Goal: Task Accomplishment & Management: Complete application form

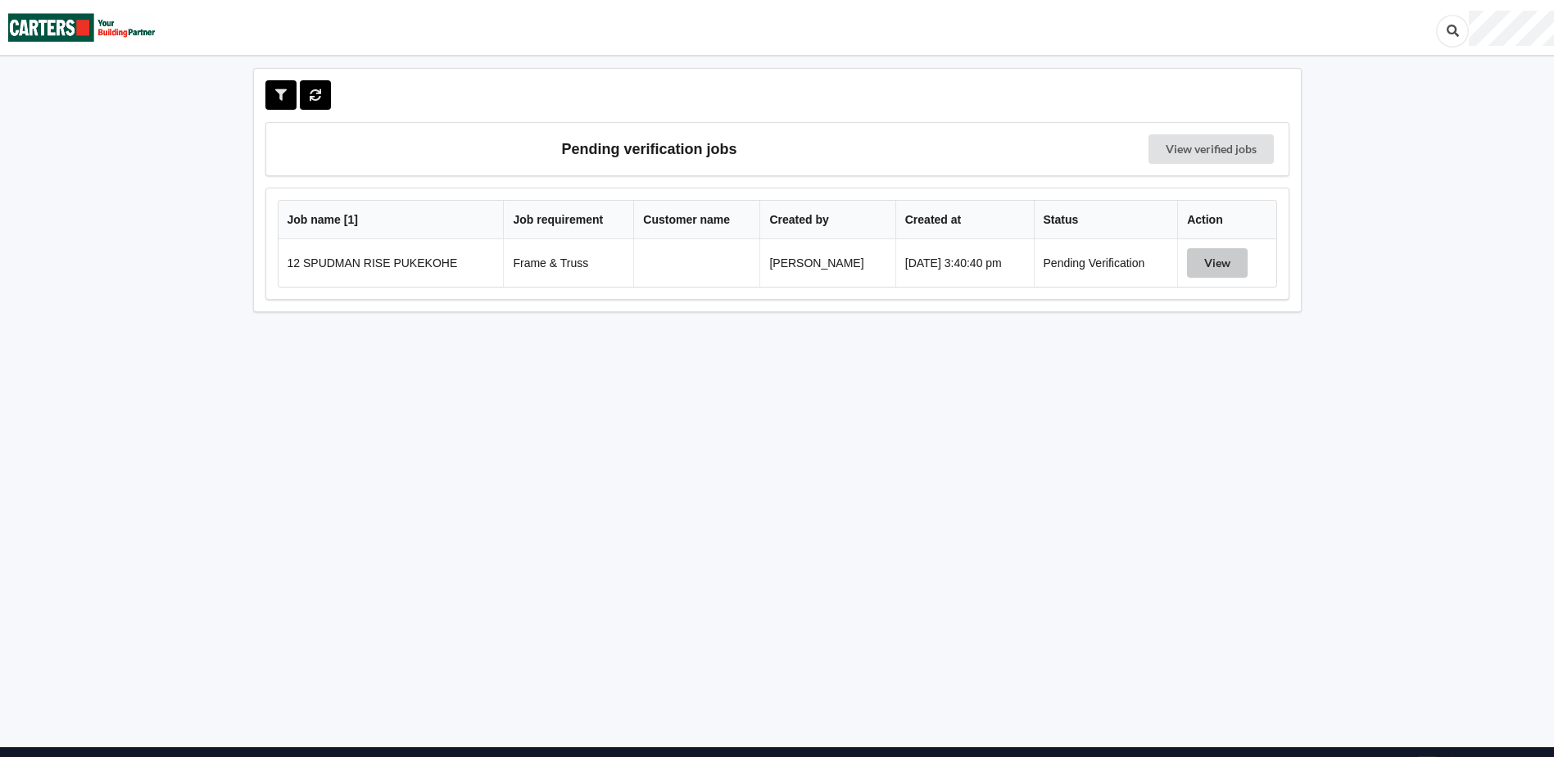
click at [1223, 269] on button "View" at bounding box center [1217, 262] width 61 height 29
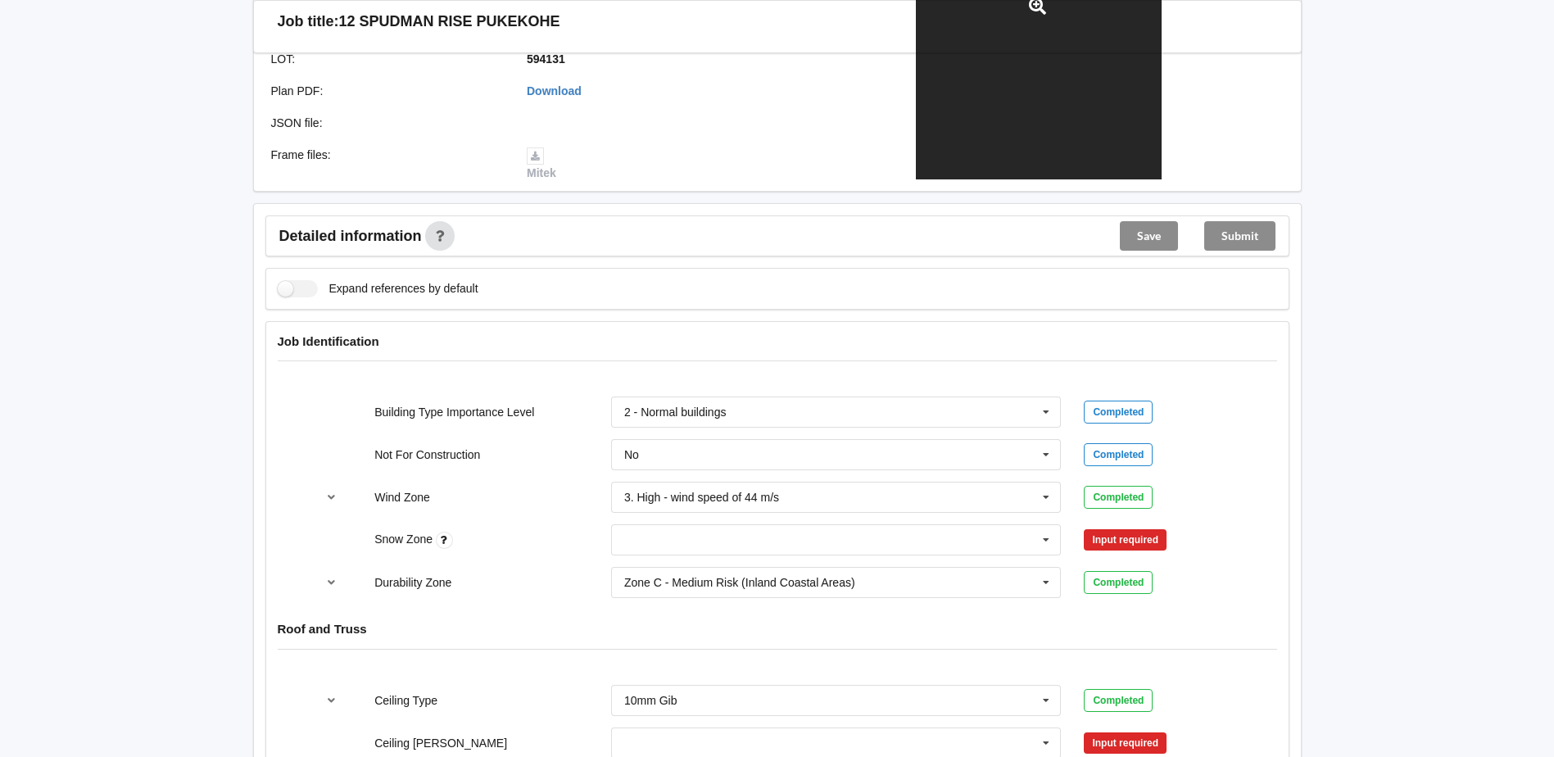
scroll to position [492, 0]
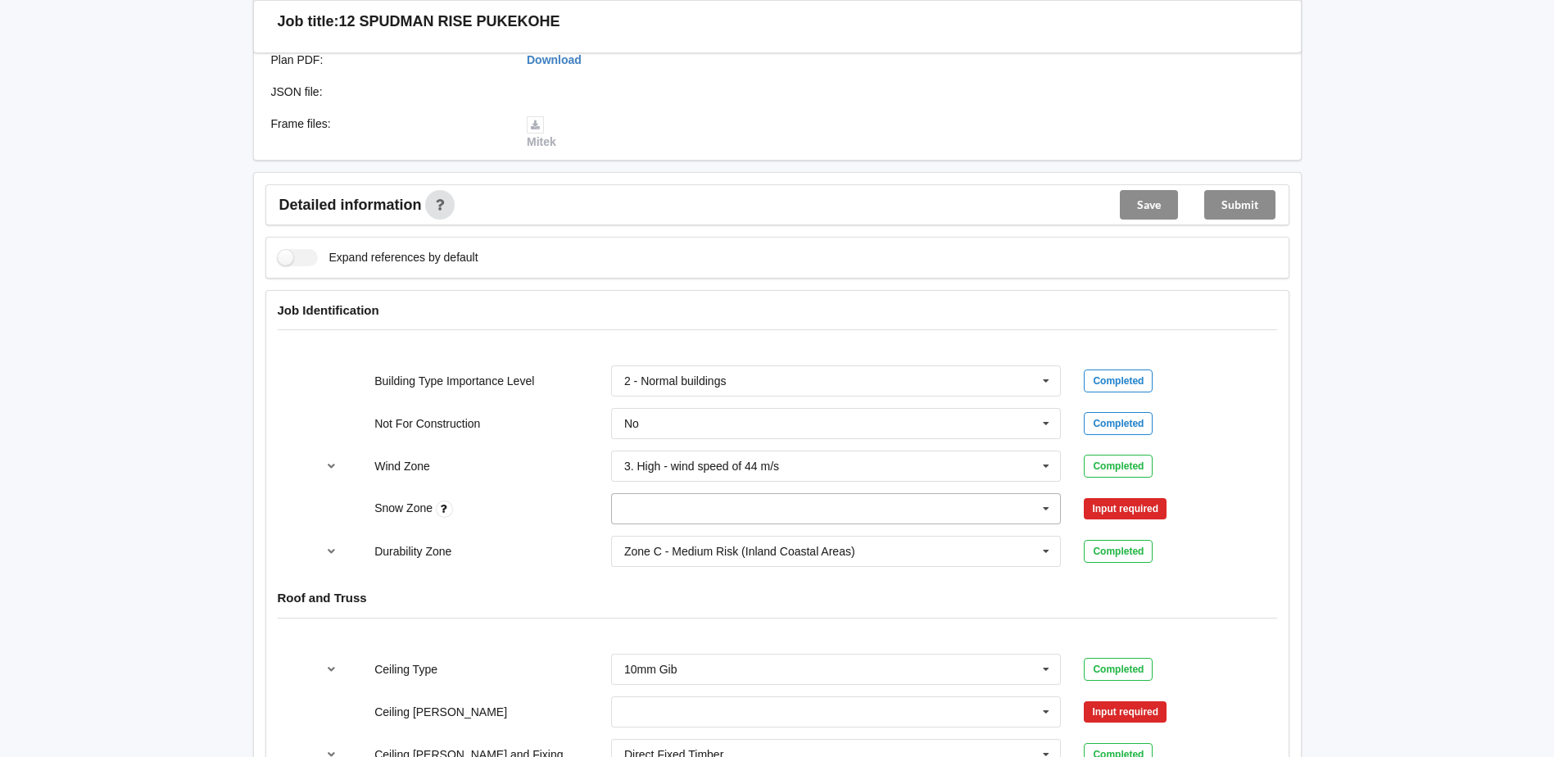
click at [1004, 513] on input "text" at bounding box center [837, 508] width 449 height 29
click at [656, 537] on div "N0" at bounding box center [836, 539] width 449 height 30
click at [1127, 504] on button "Confirm input" at bounding box center [1133, 509] width 98 height 27
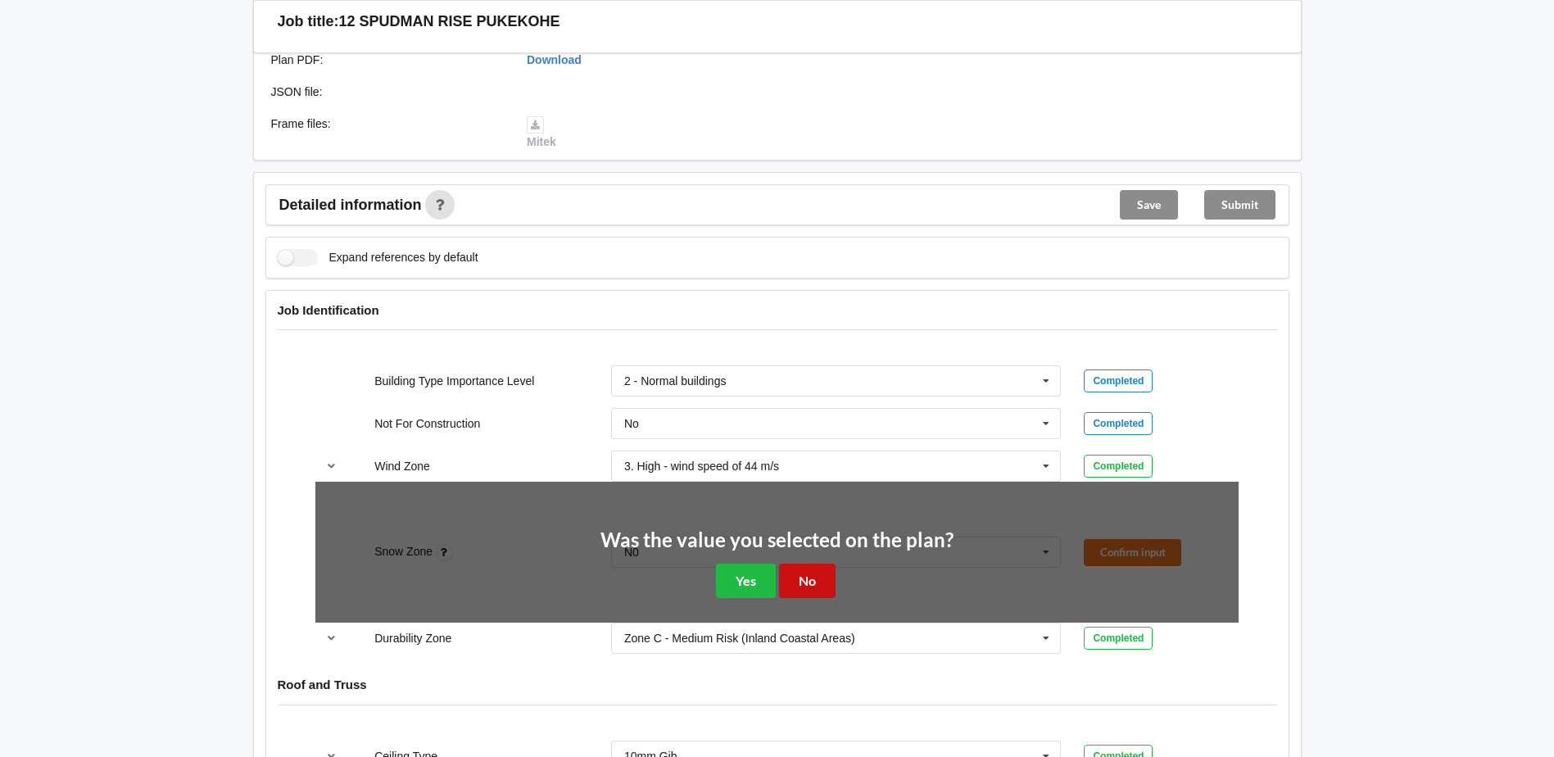
click at [811, 581] on button "No" at bounding box center [807, 581] width 57 height 34
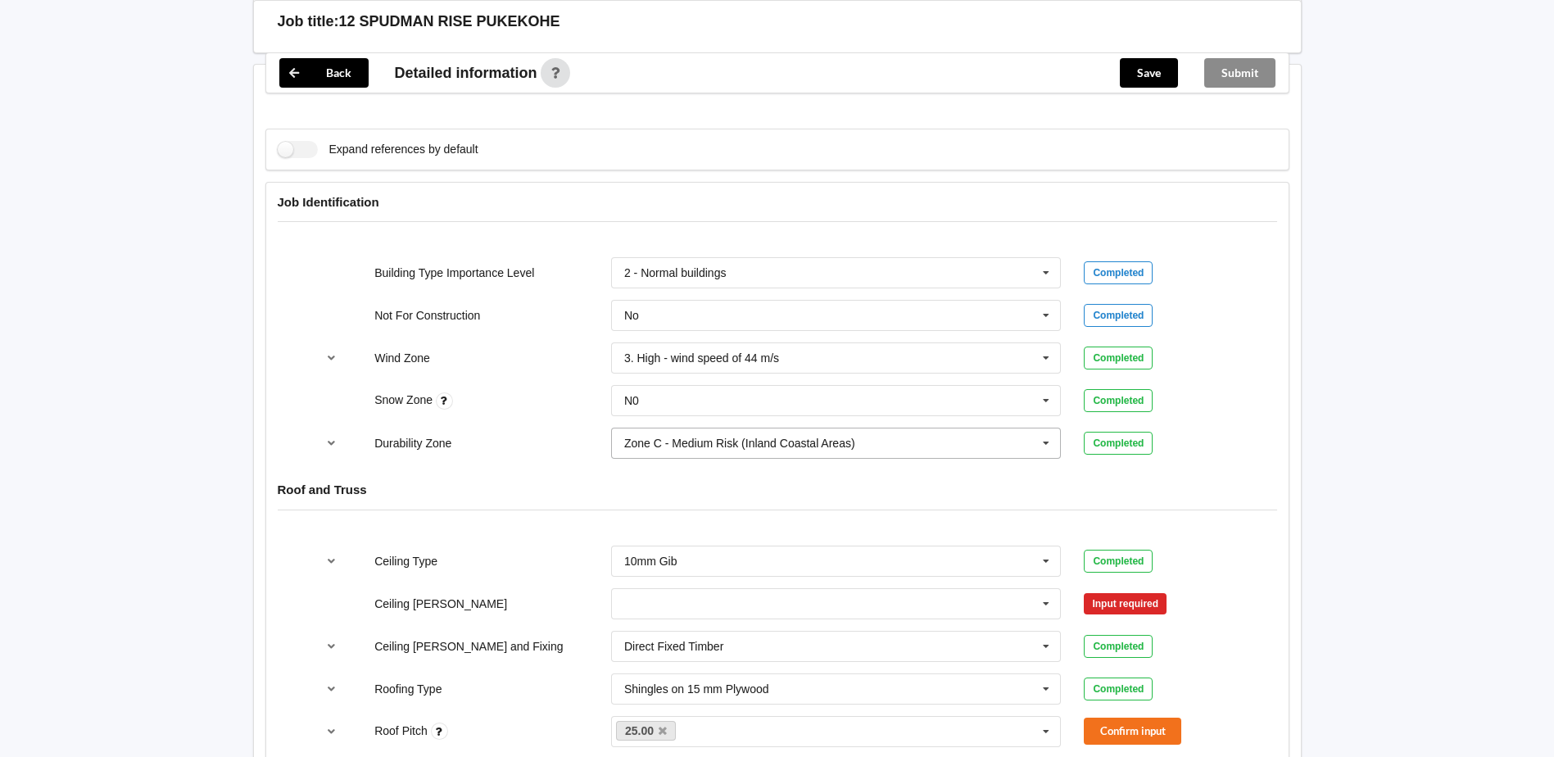
scroll to position [901, 0]
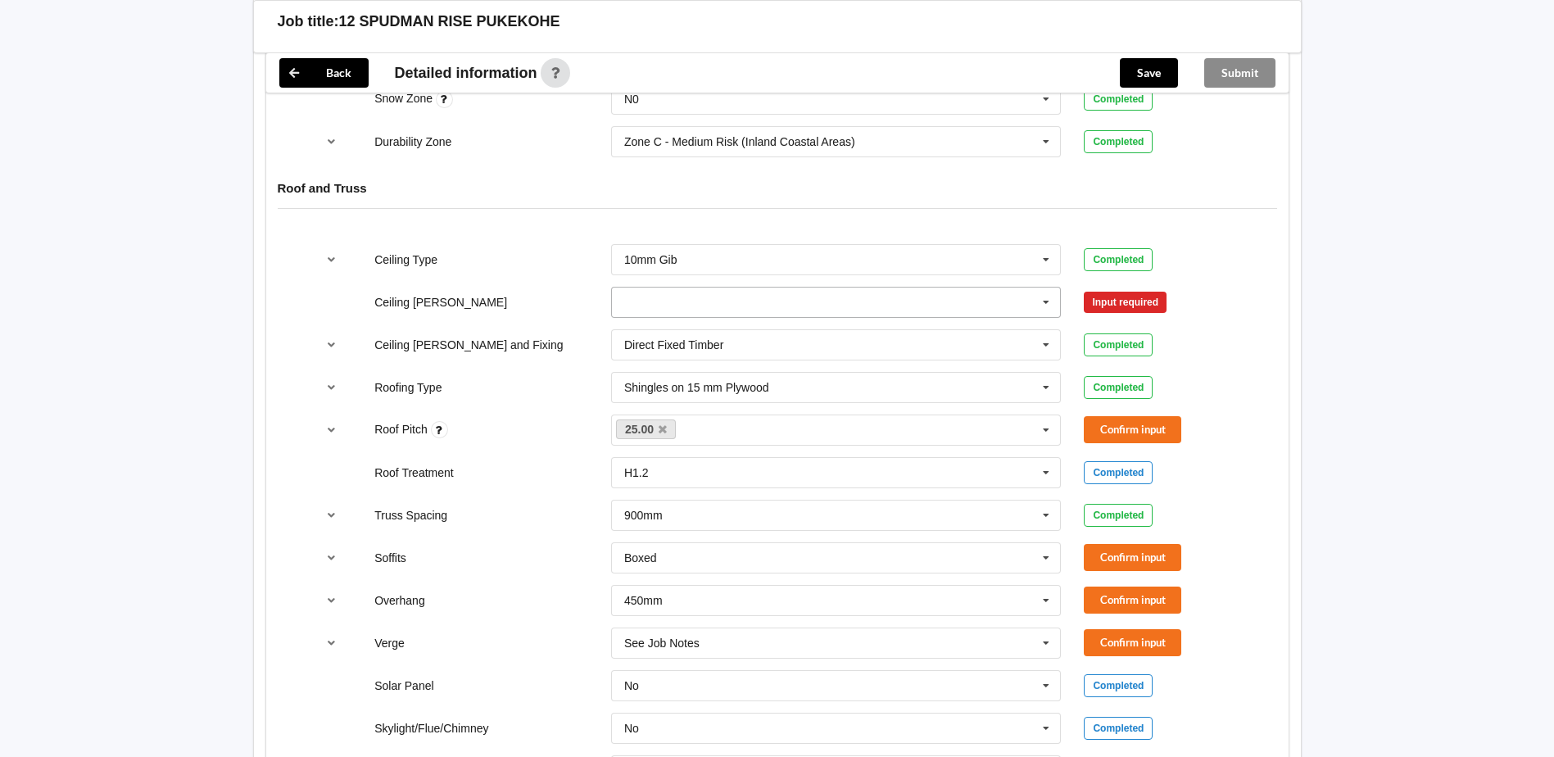
click at [652, 301] on input "text" at bounding box center [837, 302] width 449 height 29
click at [652, 302] on input "text" at bounding box center [837, 302] width 449 height 29
click at [1145, 305] on button "Confirm input" at bounding box center [1133, 301] width 98 height 27
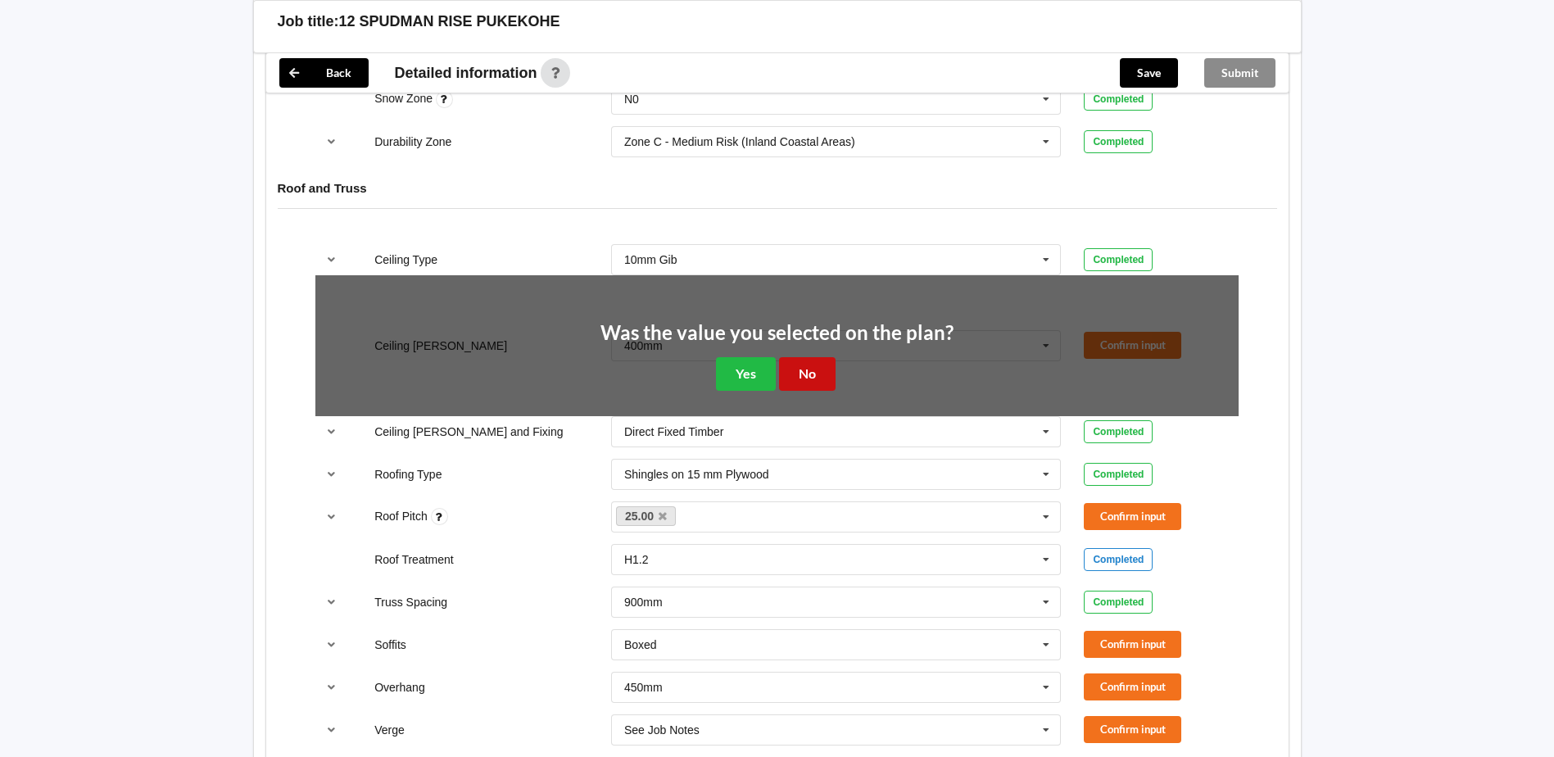
click at [805, 375] on button "No" at bounding box center [807, 374] width 57 height 34
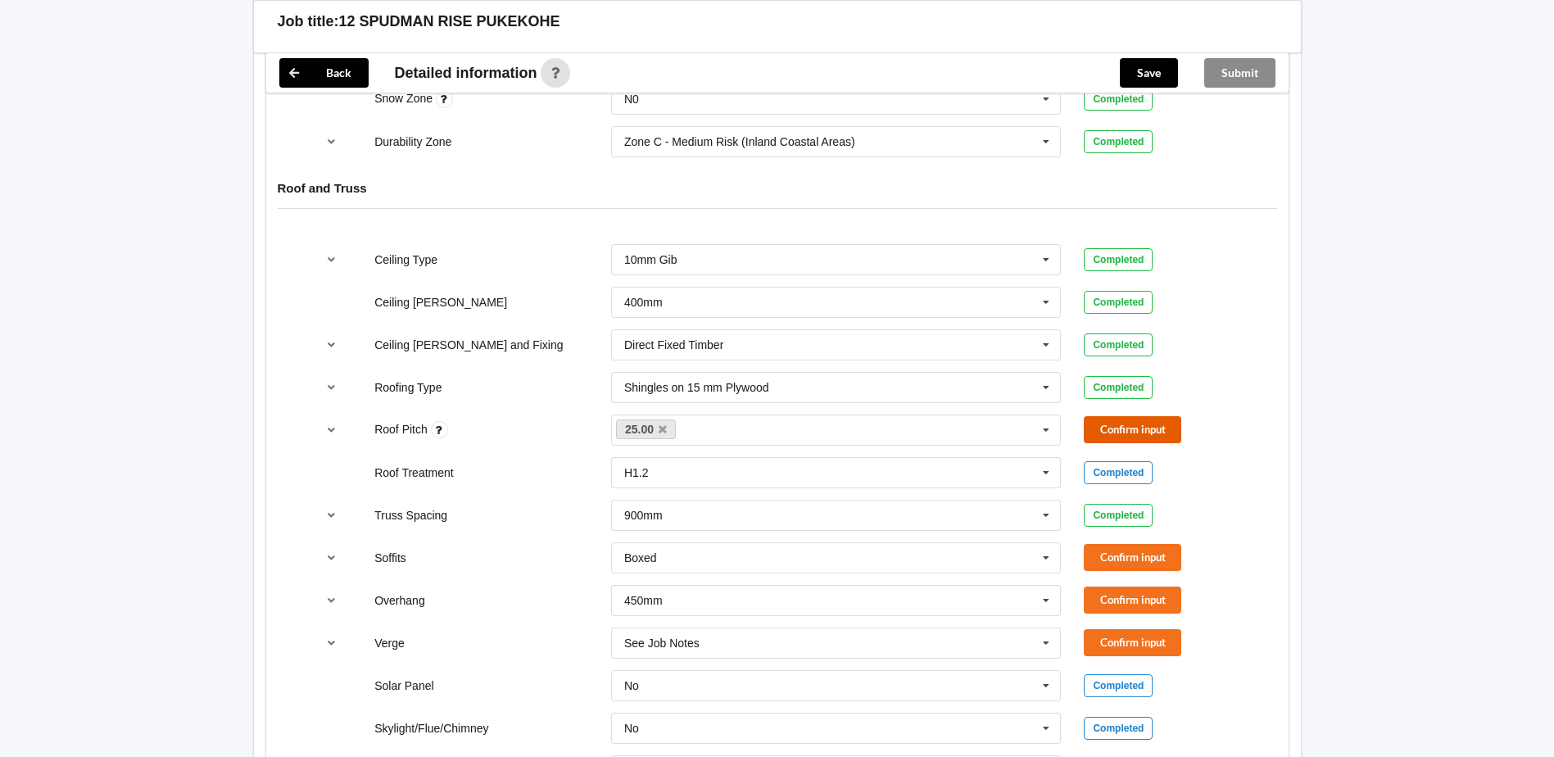
click at [1171, 433] on button "Confirm input" at bounding box center [1133, 429] width 98 height 27
click at [1132, 556] on button "Confirm input" at bounding box center [1133, 557] width 98 height 27
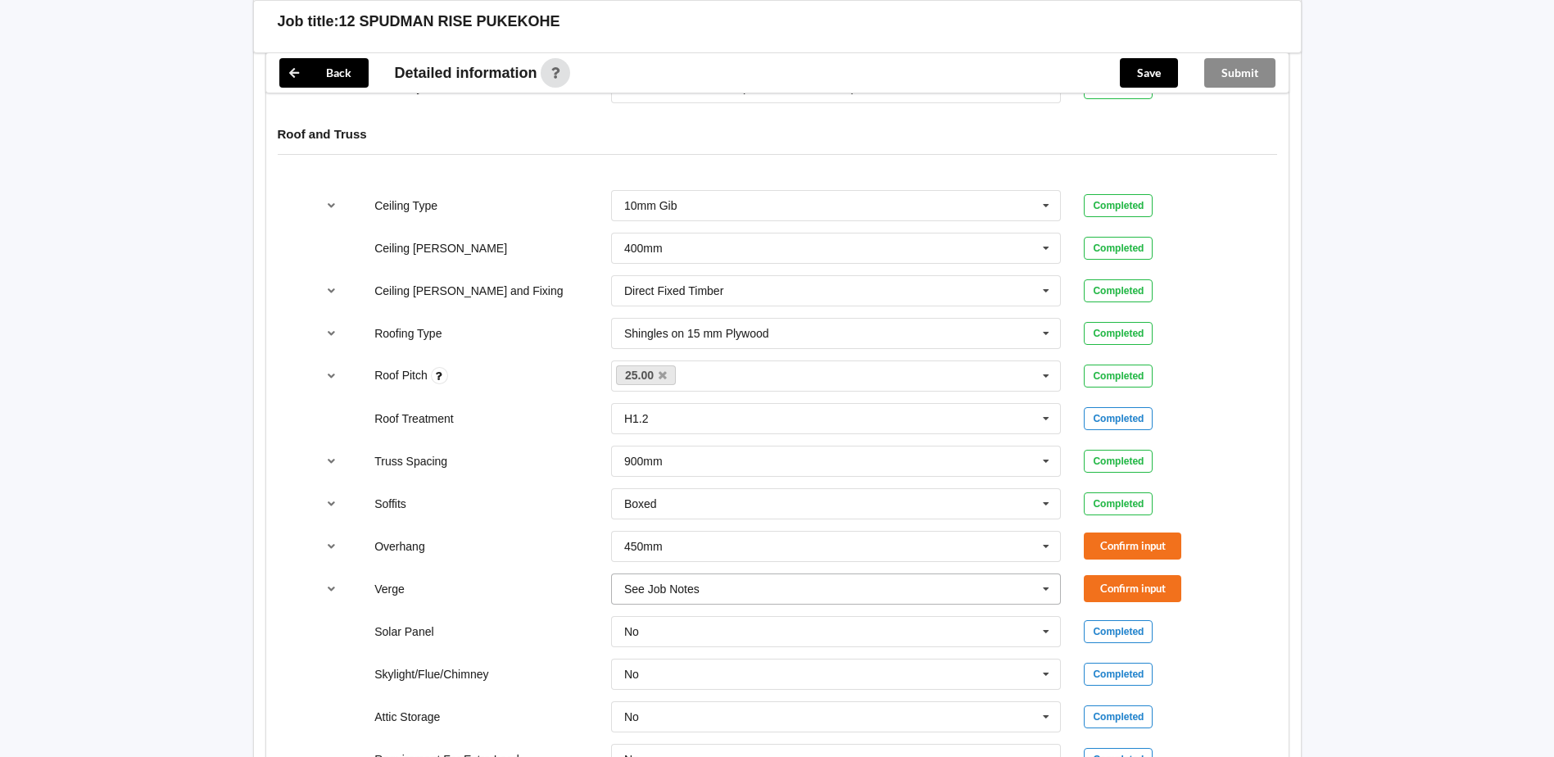
scroll to position [983, 0]
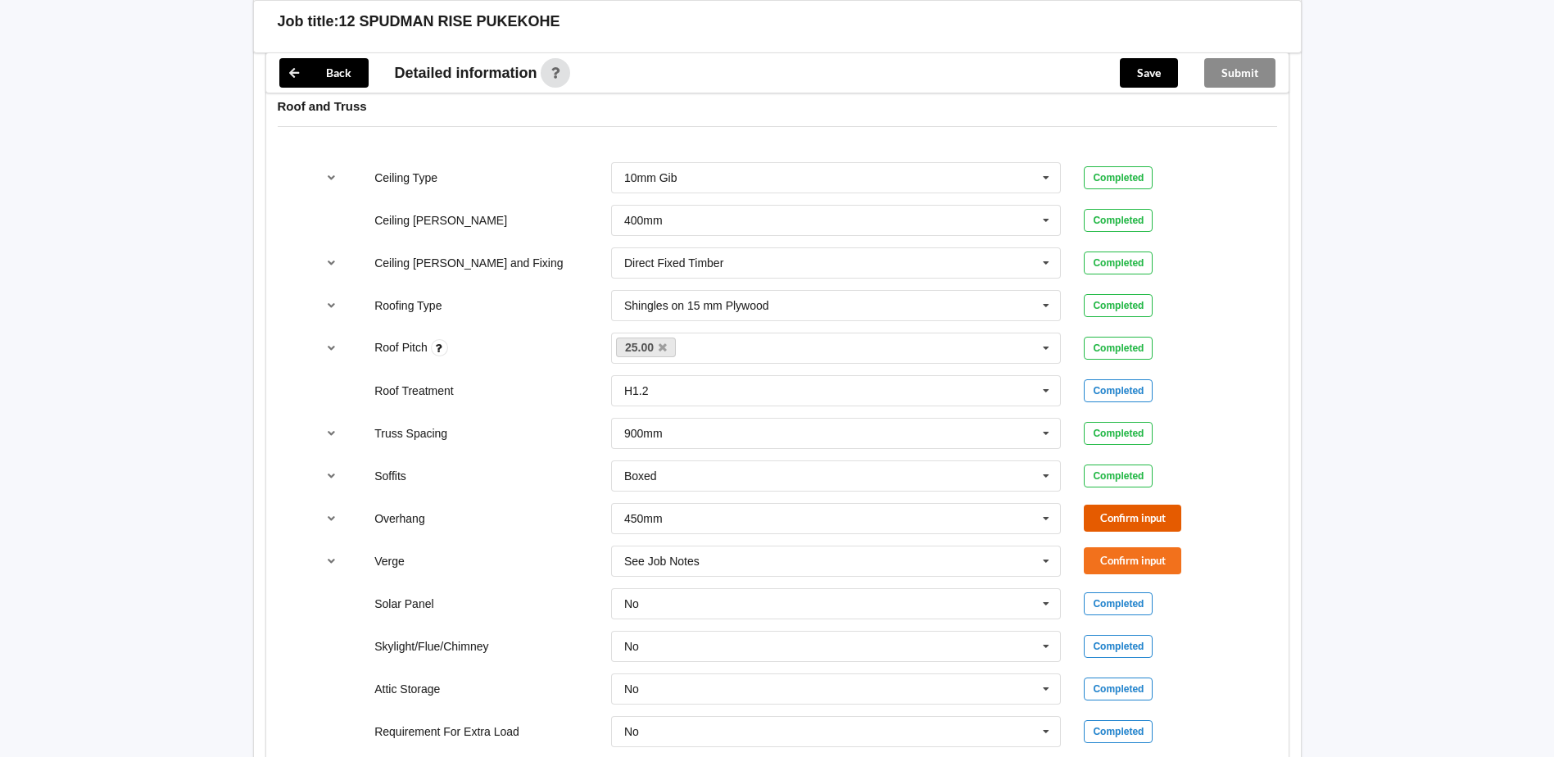
click at [1123, 516] on button "Confirm input" at bounding box center [1133, 518] width 98 height 27
click at [1108, 558] on button "Confirm input" at bounding box center [1133, 560] width 98 height 27
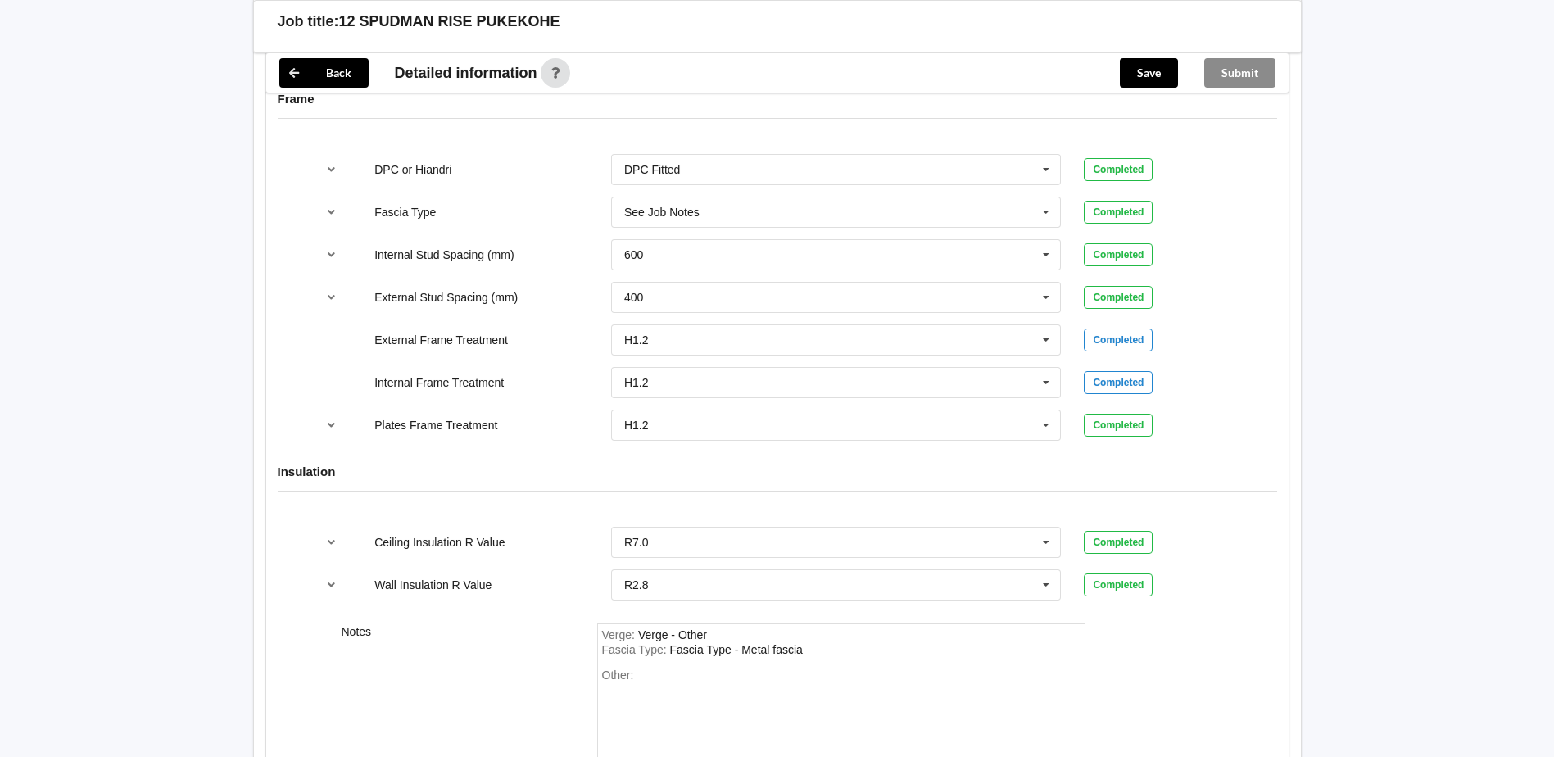
scroll to position [1690, 0]
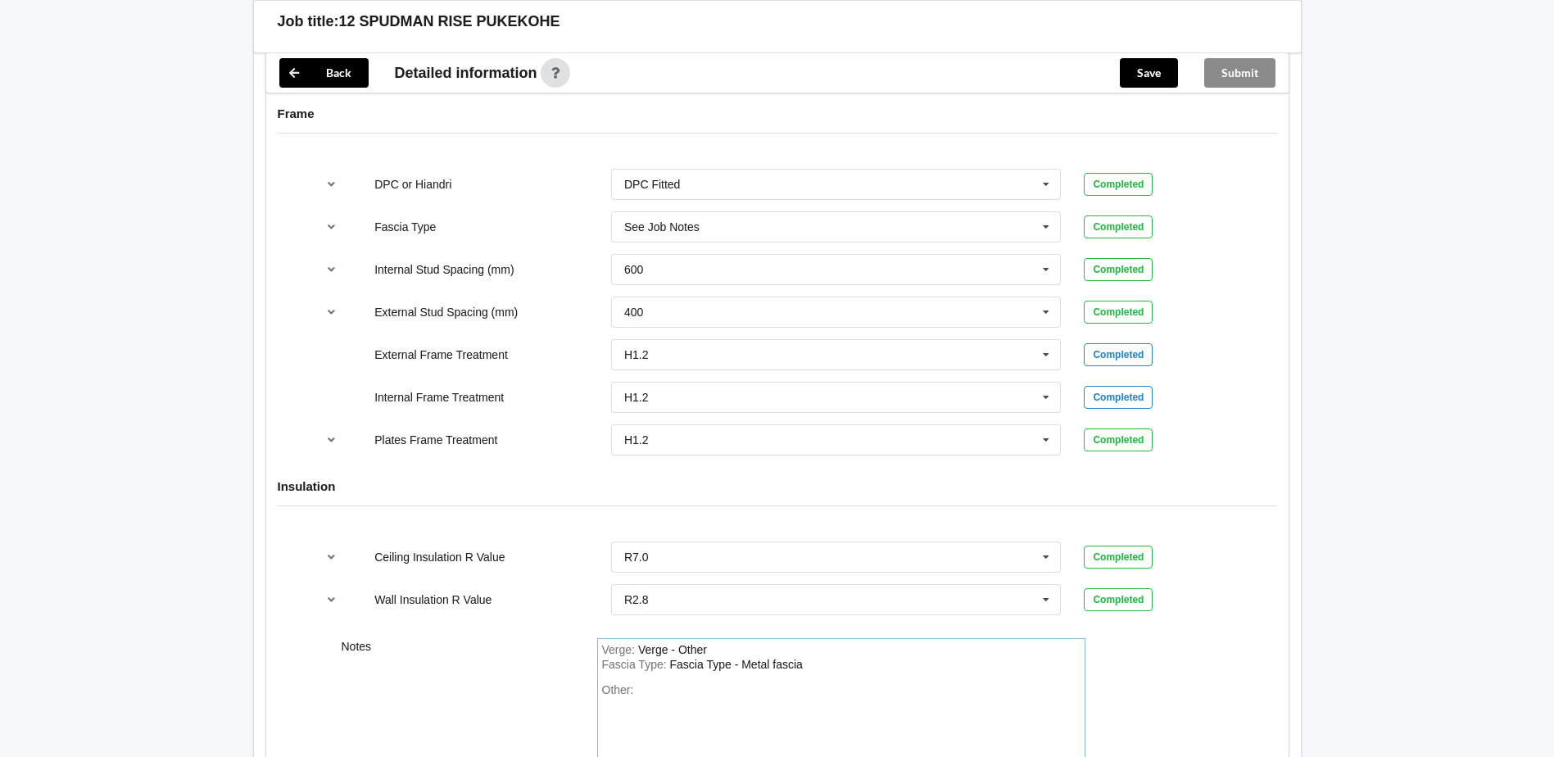
click at [737, 650] on div "Verge : Verge - Other" at bounding box center [841, 650] width 479 height 15
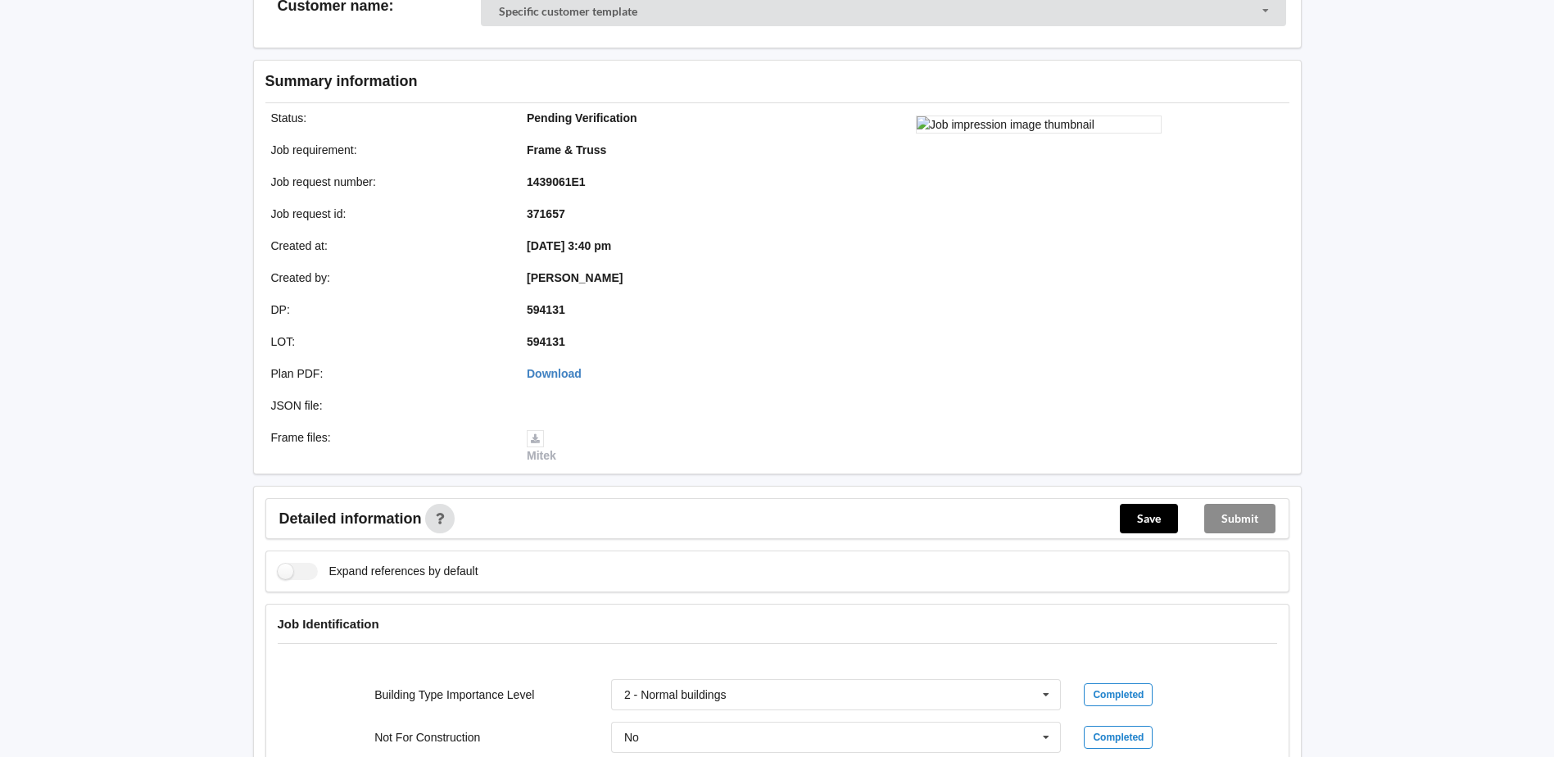
scroll to position [410, 0]
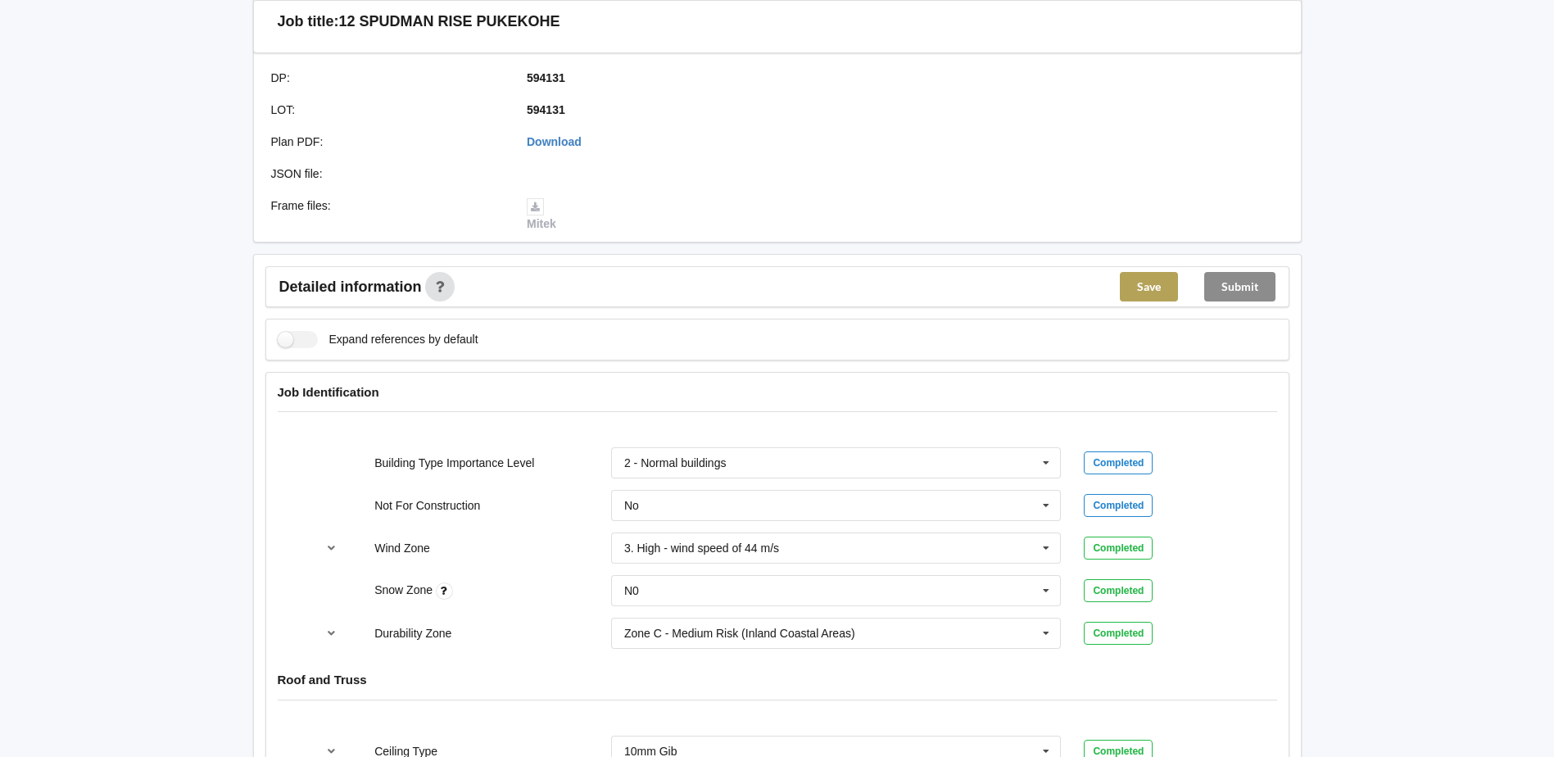
click at [1138, 293] on button "Save" at bounding box center [1149, 286] width 58 height 29
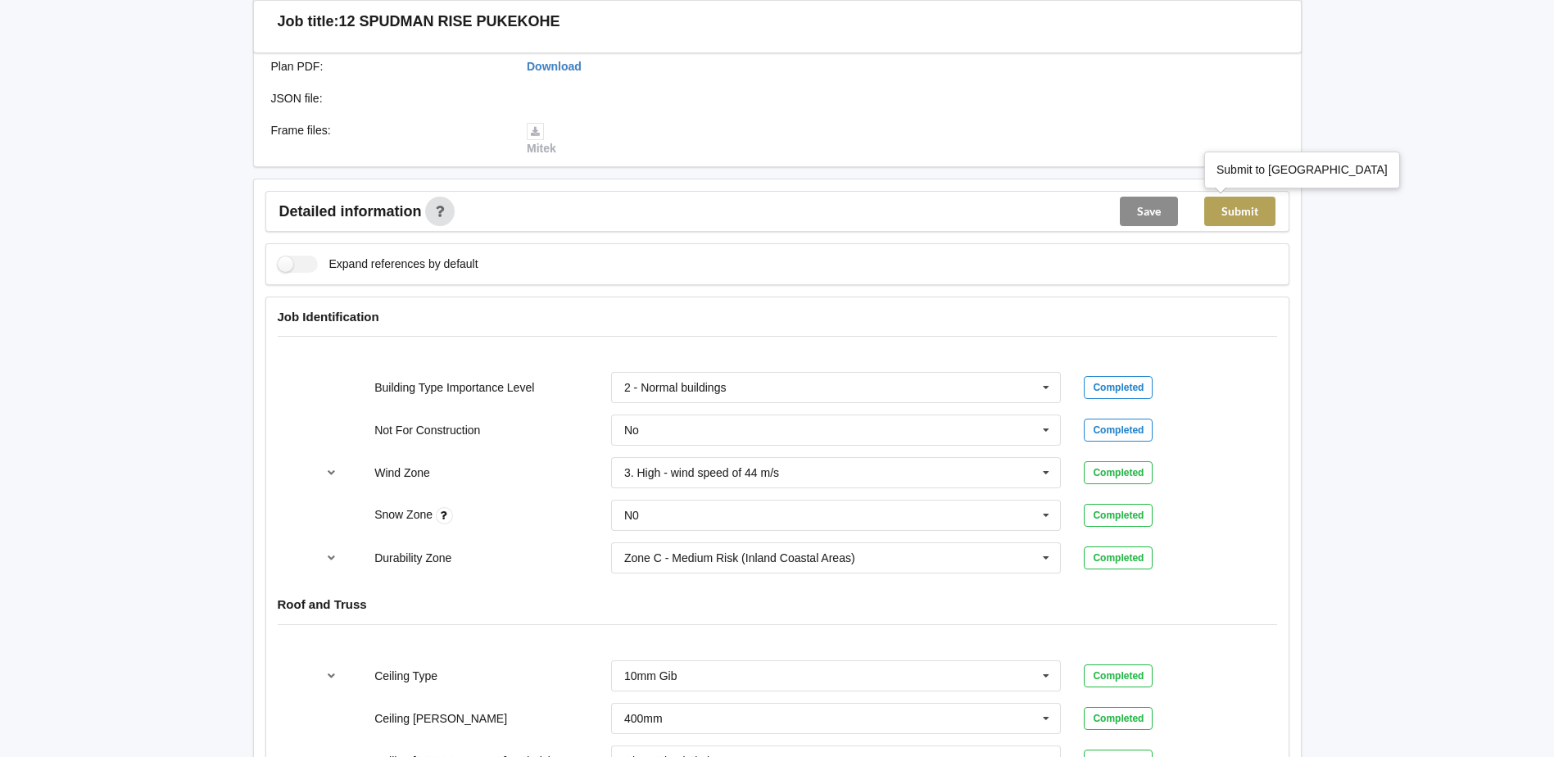
click at [1244, 218] on button "Submit" at bounding box center [1239, 211] width 71 height 29
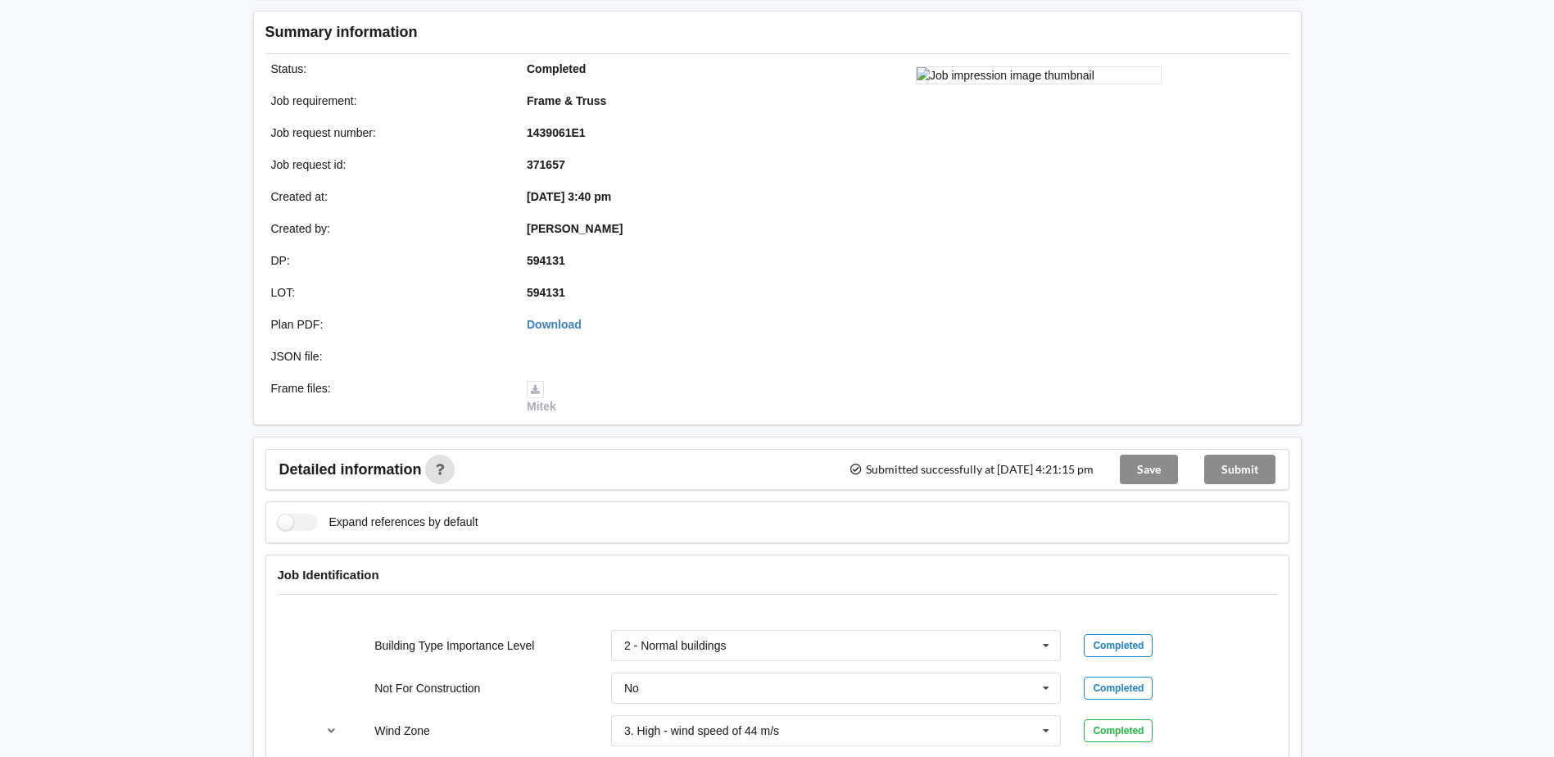
scroll to position [0, 0]
